Goal: Find specific page/section: Find specific page/section

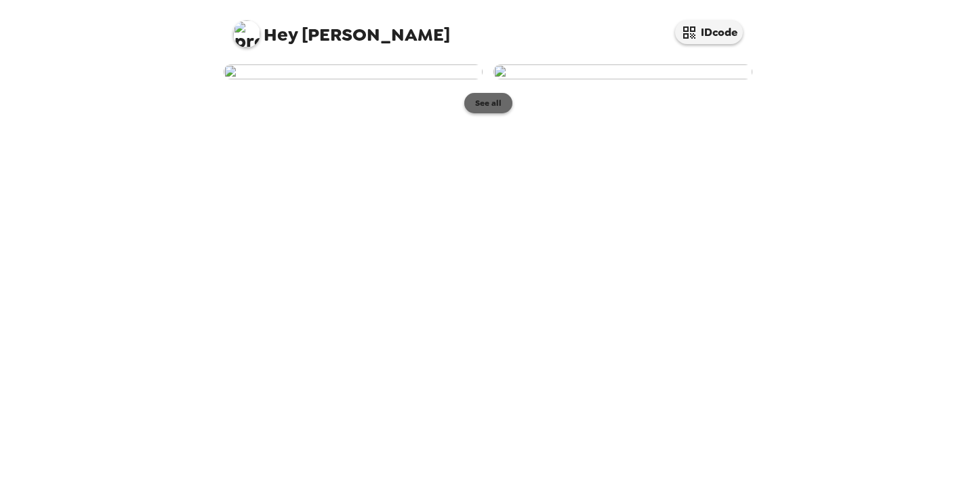
click at [487, 113] on button "See all" at bounding box center [488, 103] width 48 height 20
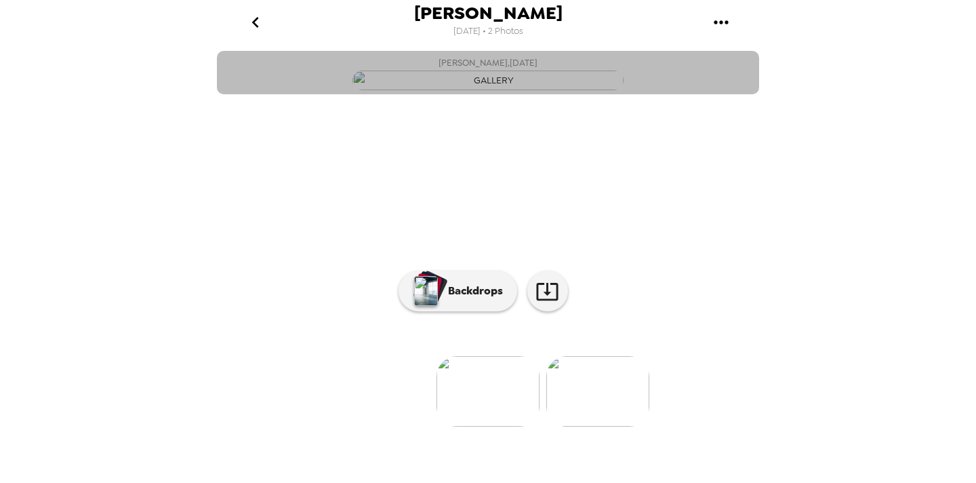
click at [640, 94] on button "Amanda Rosenbaum , 09-18-2025" at bounding box center [488, 72] width 542 height 43
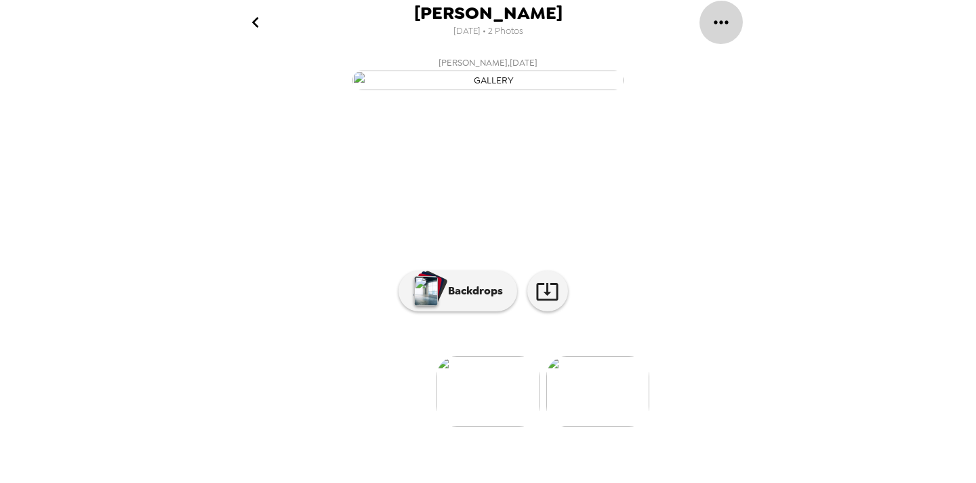
click at [718, 33] on button "gallery menu" at bounding box center [721, 22] width 44 height 44
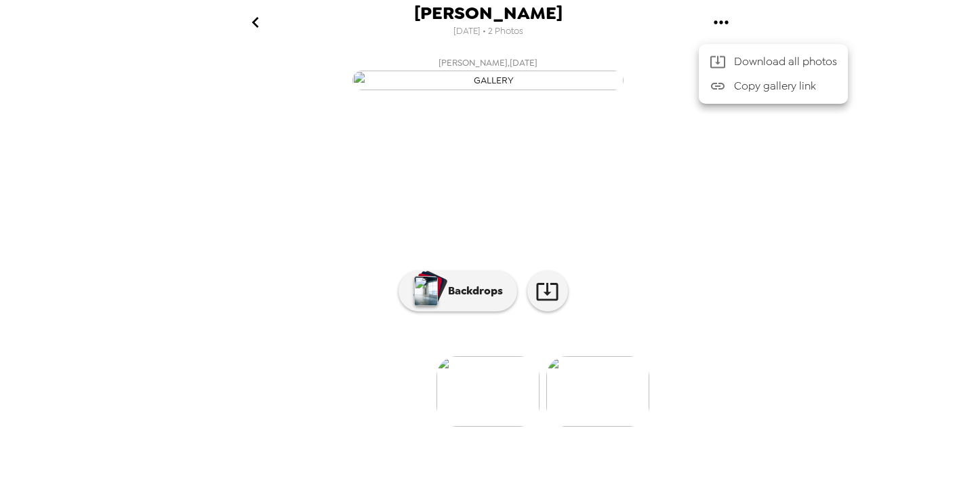
click at [594, 34] on div at bounding box center [488, 241] width 976 height 483
click at [266, 13] on icon "go back" at bounding box center [256, 23] width 22 height 22
